Goal: Task Accomplishment & Management: Complete application form

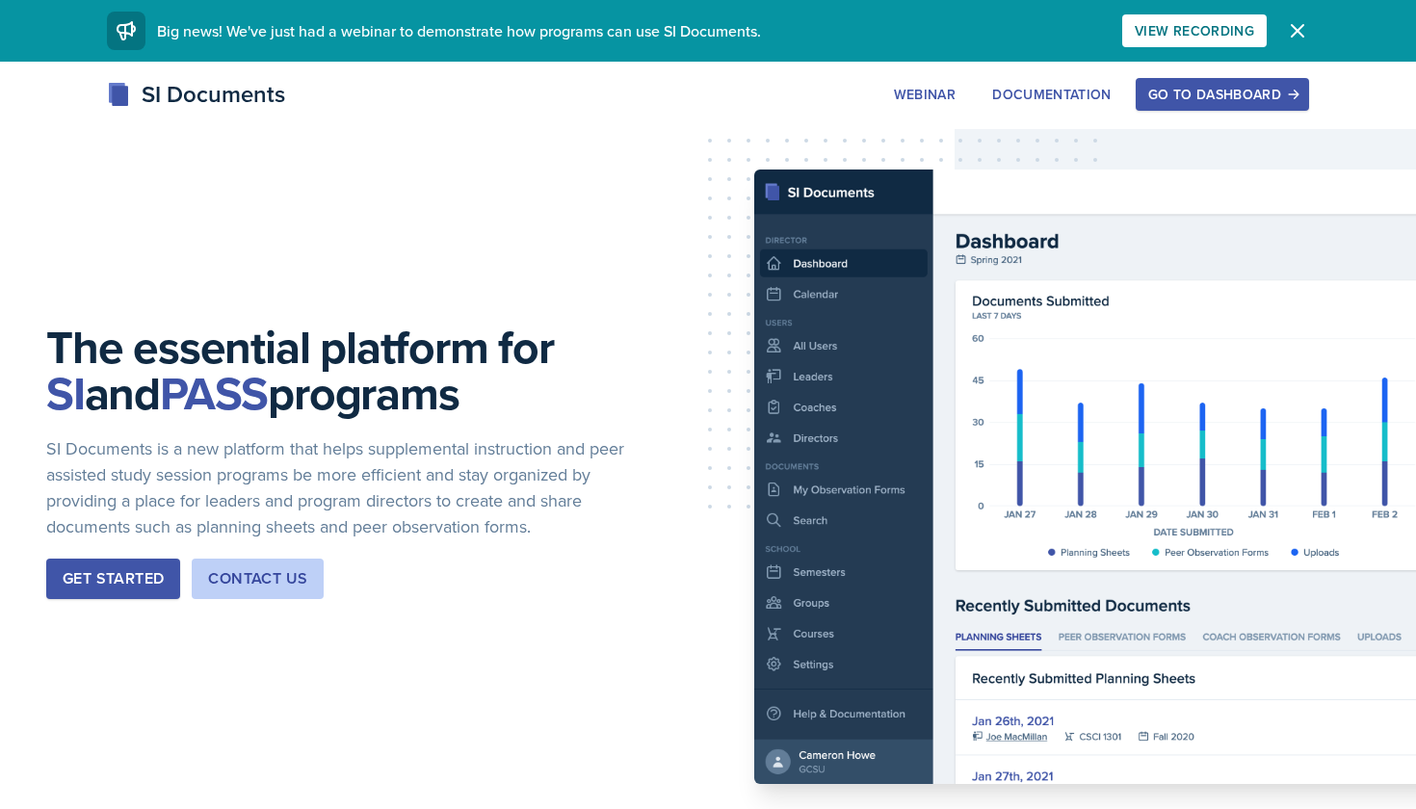
click at [1199, 101] on div "Go to Dashboard" at bounding box center [1222, 94] width 148 height 15
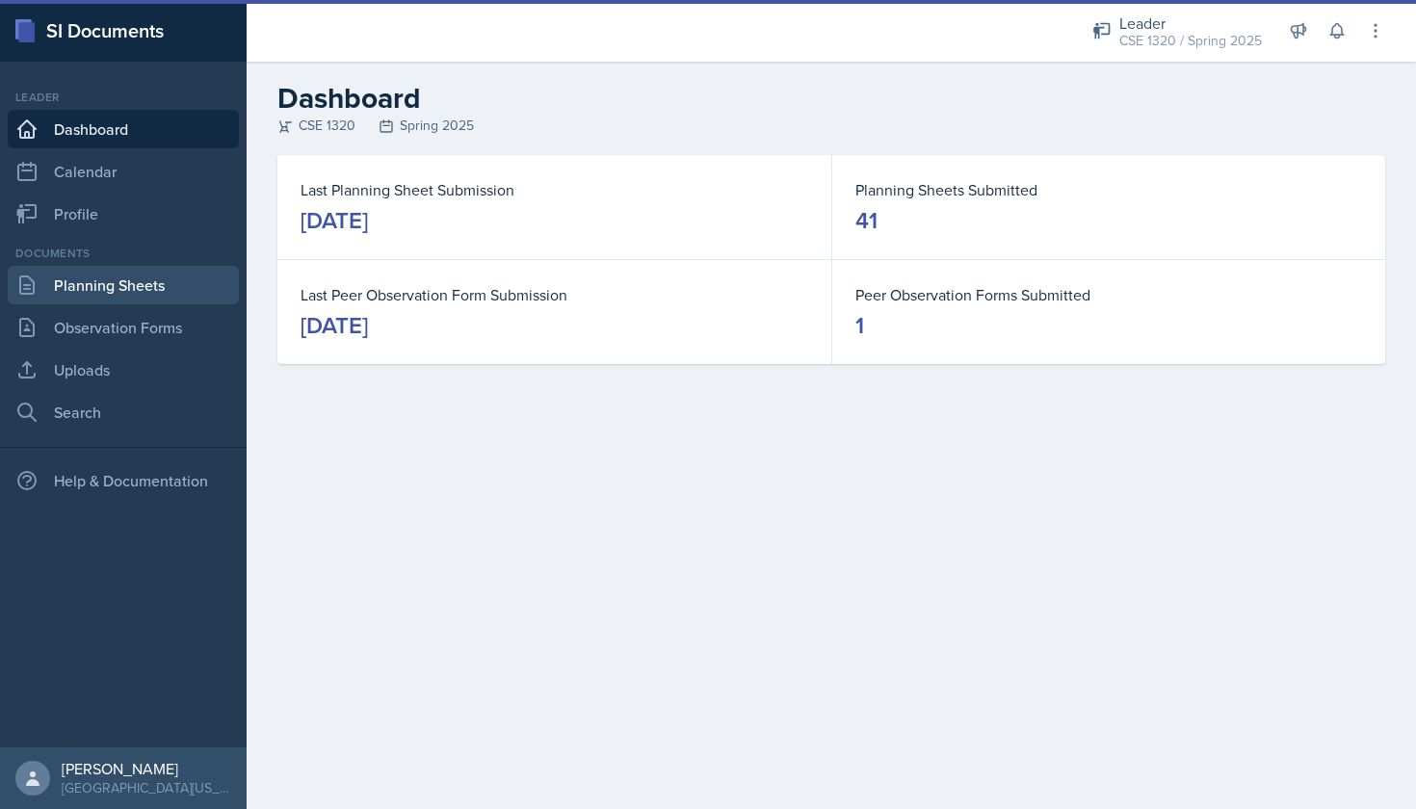
click at [170, 297] on link "Planning Sheets" at bounding box center [123, 285] width 231 height 39
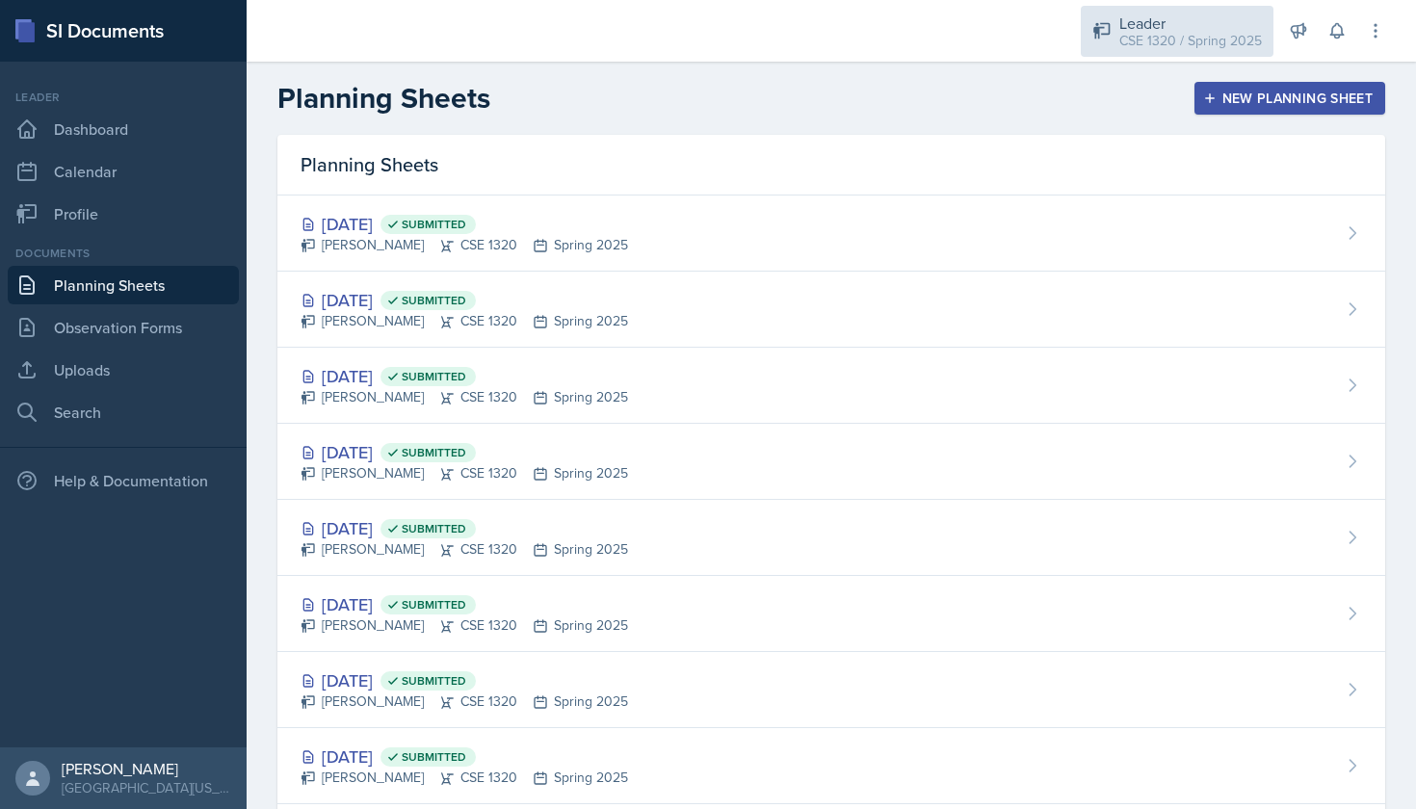
click at [1141, 39] on div "CSE 1320 / Spring 2025" at bounding box center [1190, 41] width 143 height 20
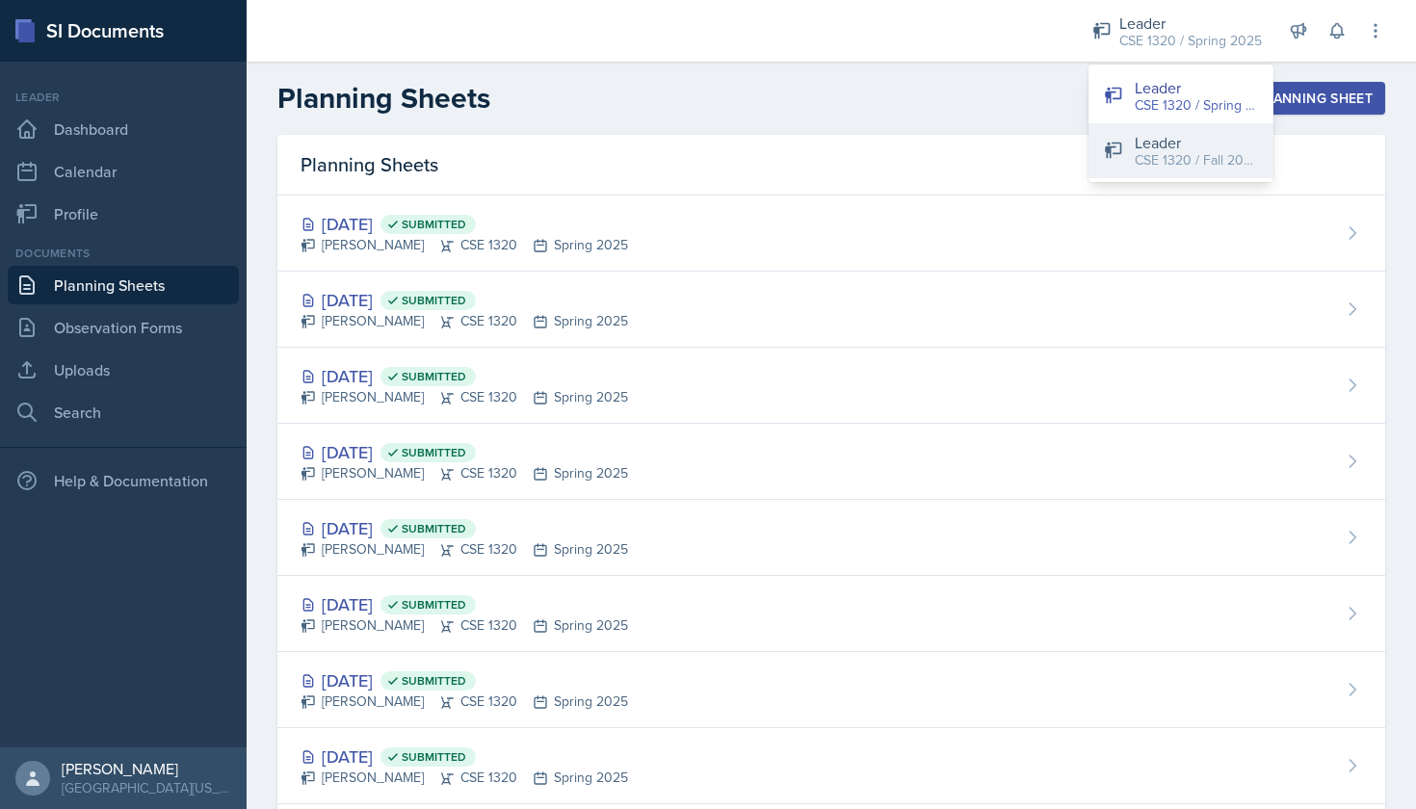
click at [1156, 160] on div "CSE 1320 / Fall 2025" at bounding box center [1196, 160] width 123 height 20
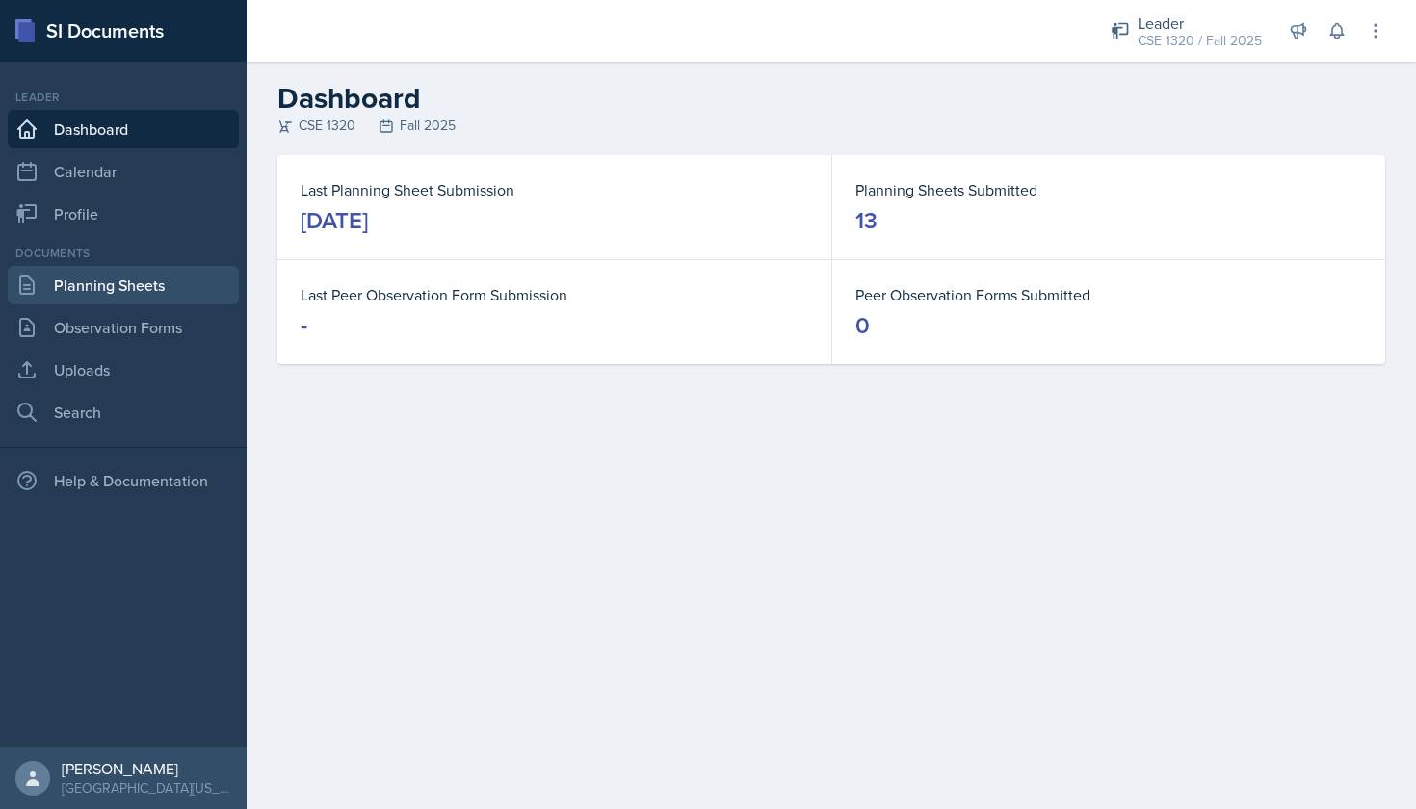
click at [114, 288] on link "Planning Sheets" at bounding box center [123, 285] width 231 height 39
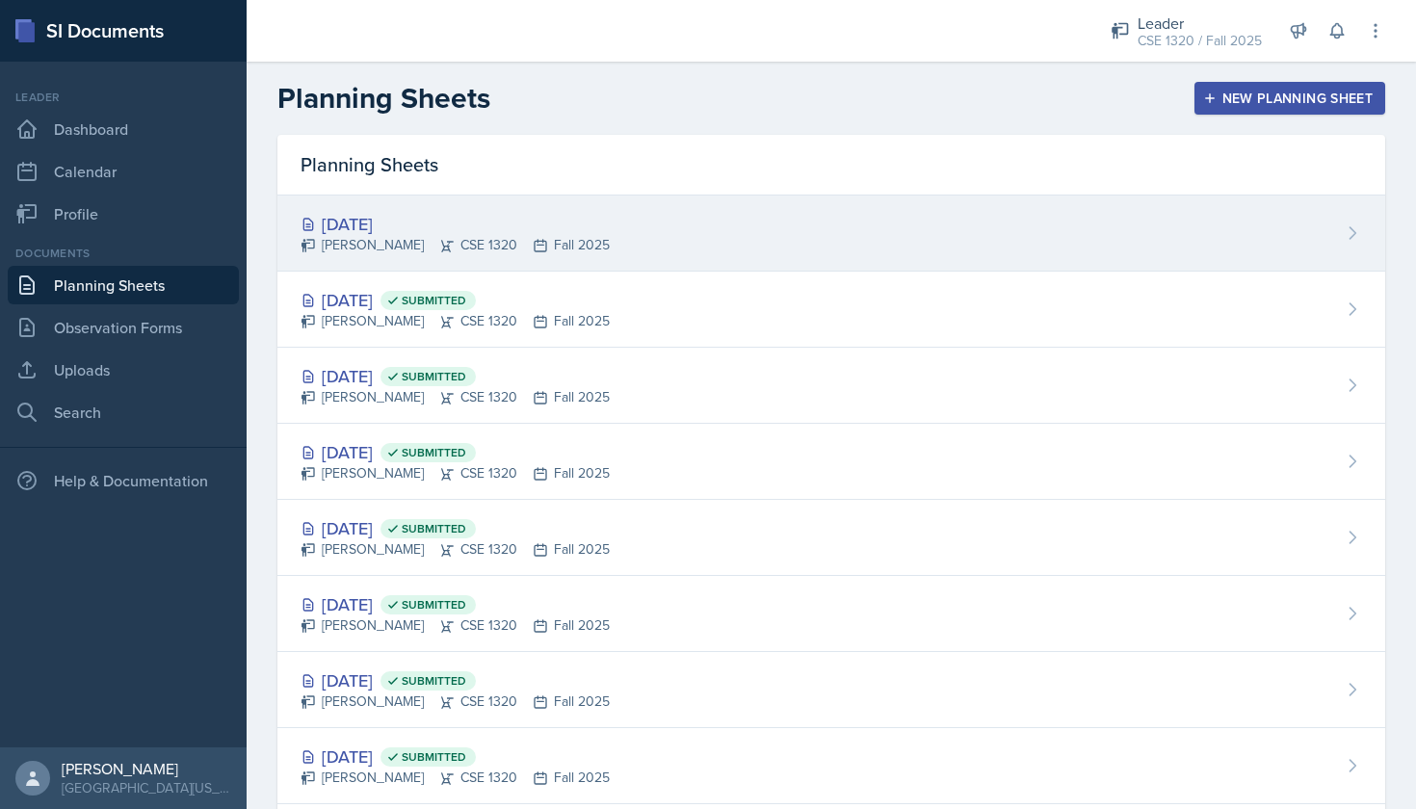
click at [720, 229] on div "[DATE] [PERSON_NAME] CSE 1320 Fall 2025" at bounding box center [831, 234] width 1108 height 76
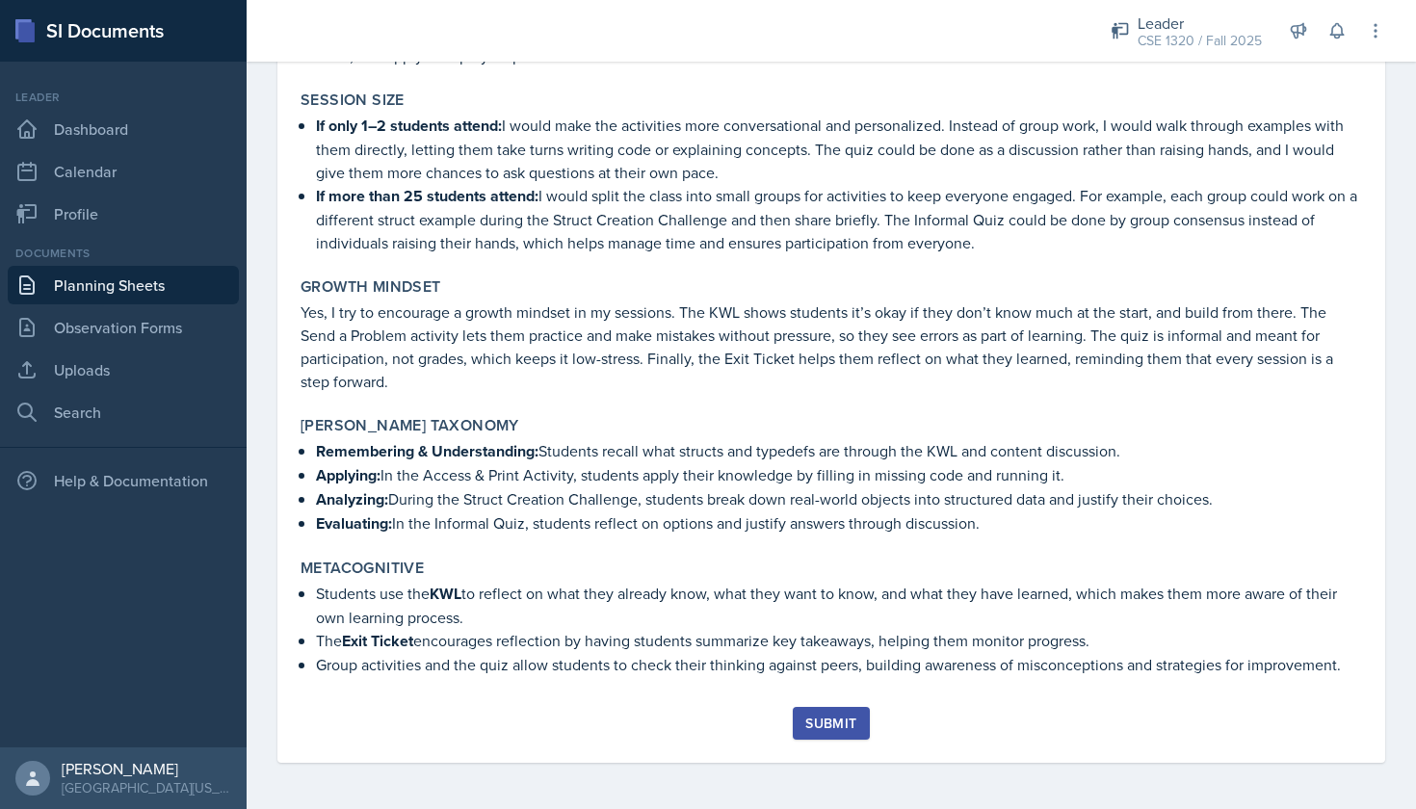
scroll to position [2397, 0]
click at [843, 725] on div "Submit" at bounding box center [830, 723] width 51 height 15
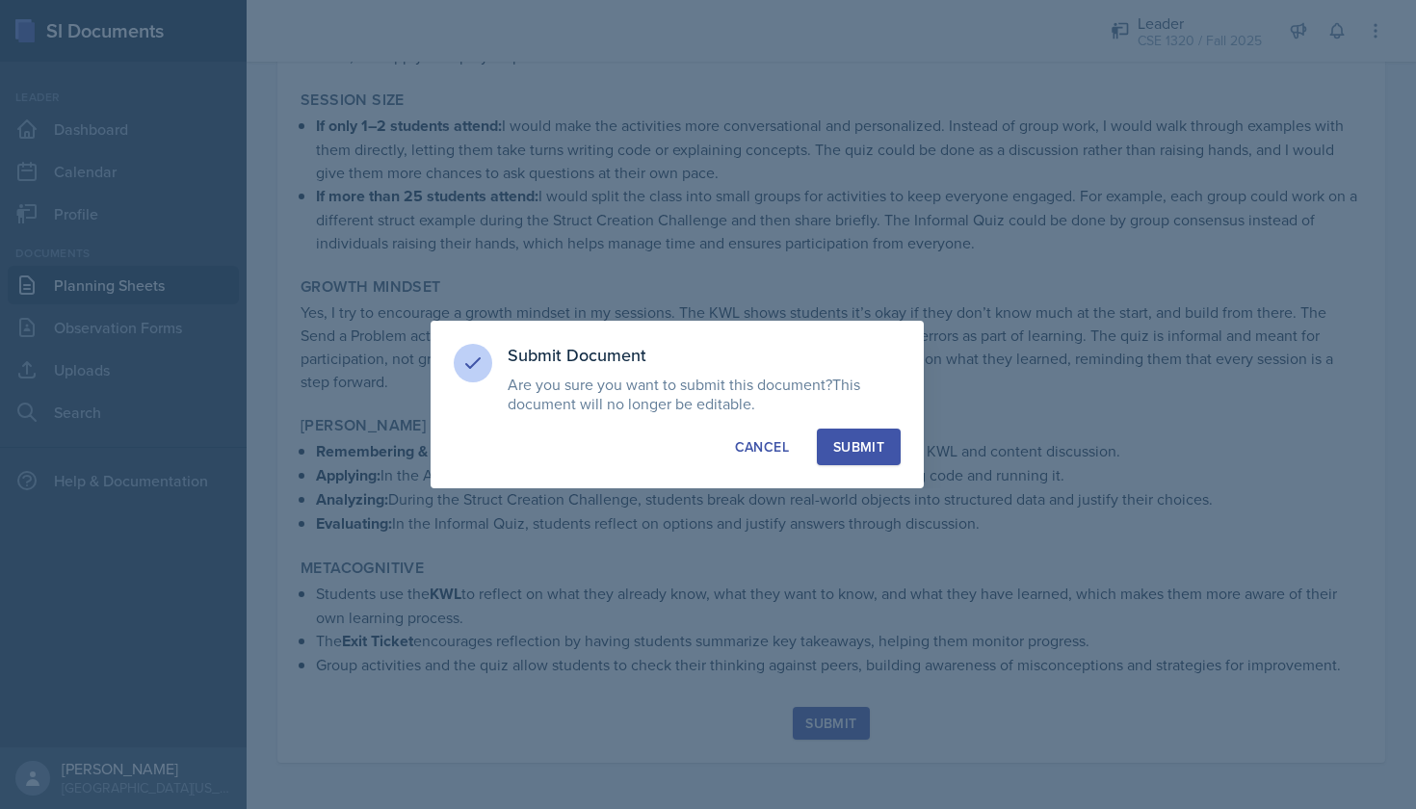
click at [865, 456] on div "Submit" at bounding box center [858, 446] width 51 height 19
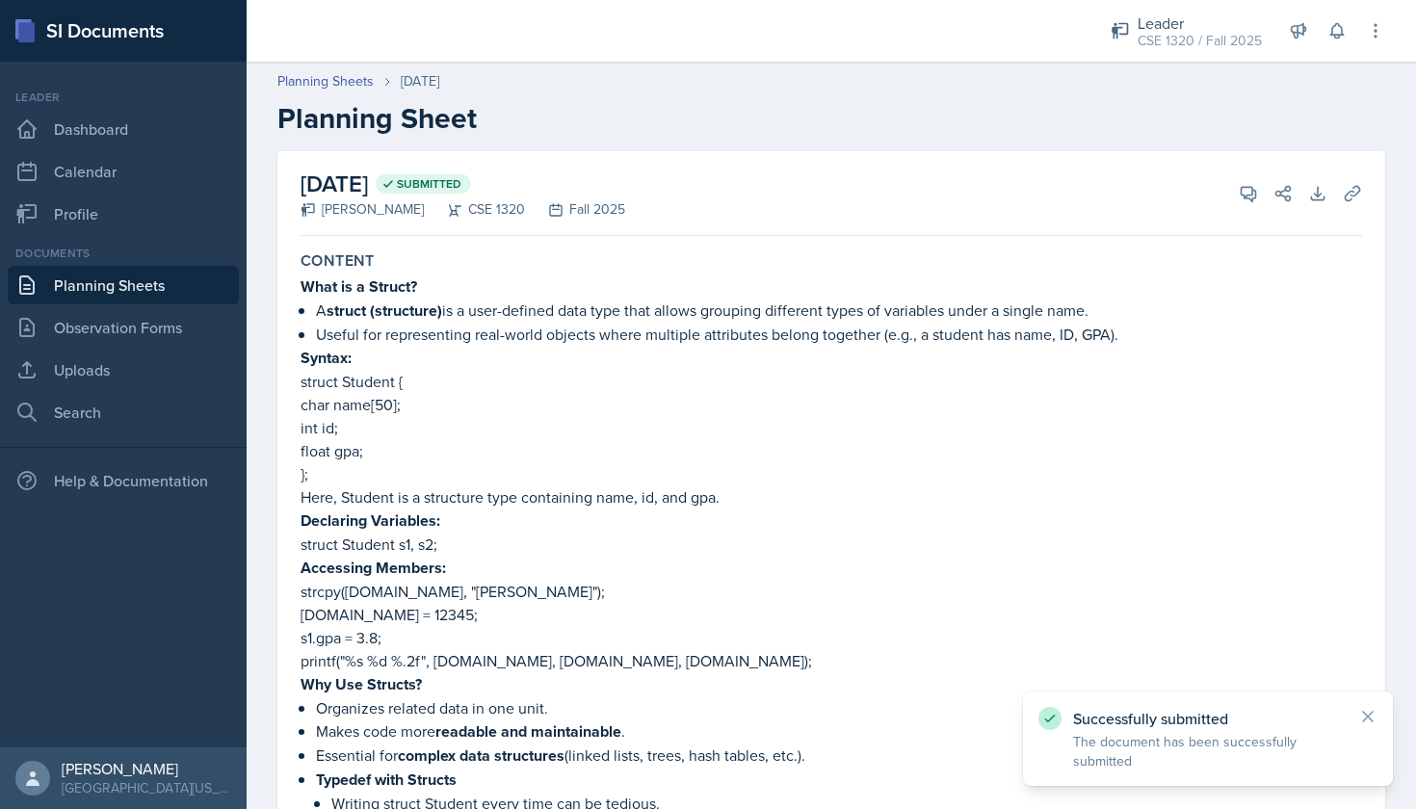
scroll to position [0, 0]
